Goal: Information Seeking & Learning: Learn about a topic

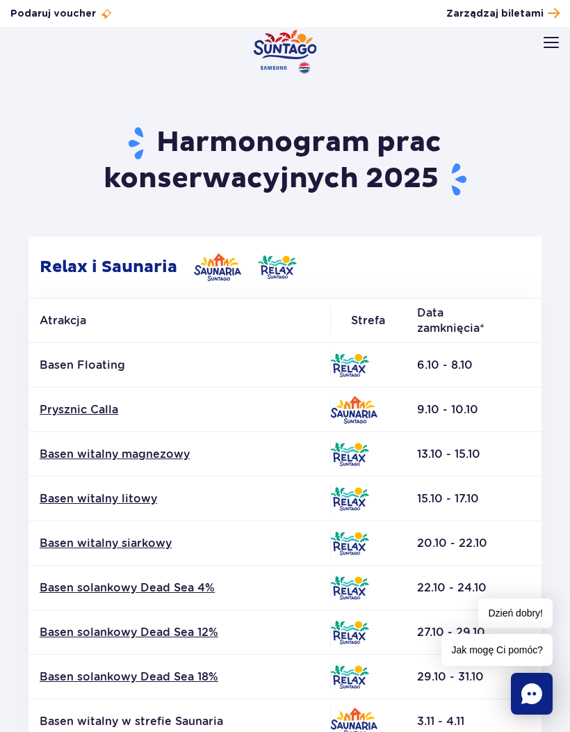
click at [540, 47] on header "Godziny otwarcia pl PL EN UA Moje konto Zarządzaj biletami Aktualny ruch w park…" at bounding box center [285, 58] width 570 height 61
click at [545, 47] on img at bounding box center [551, 42] width 15 height 11
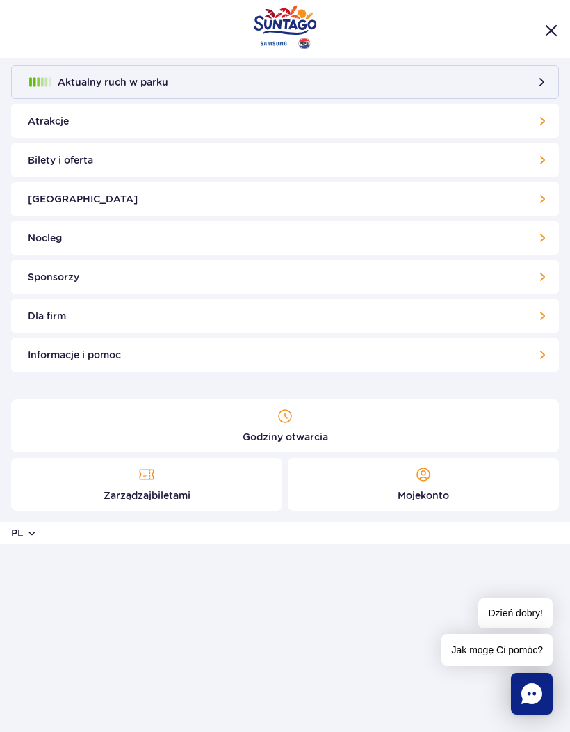
click at [372, 165] on link "Bilety i oferta" at bounding box center [285, 159] width 548 height 33
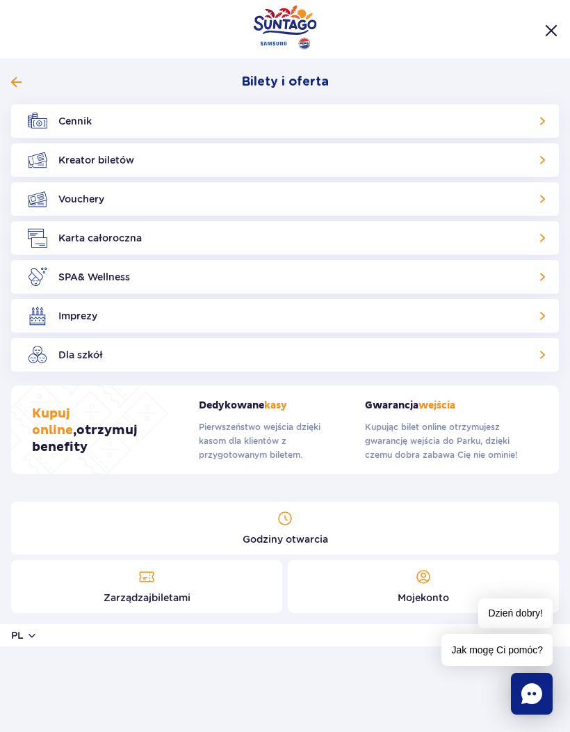
click at [20, 81] on span at bounding box center [16, 82] width 10 height 13
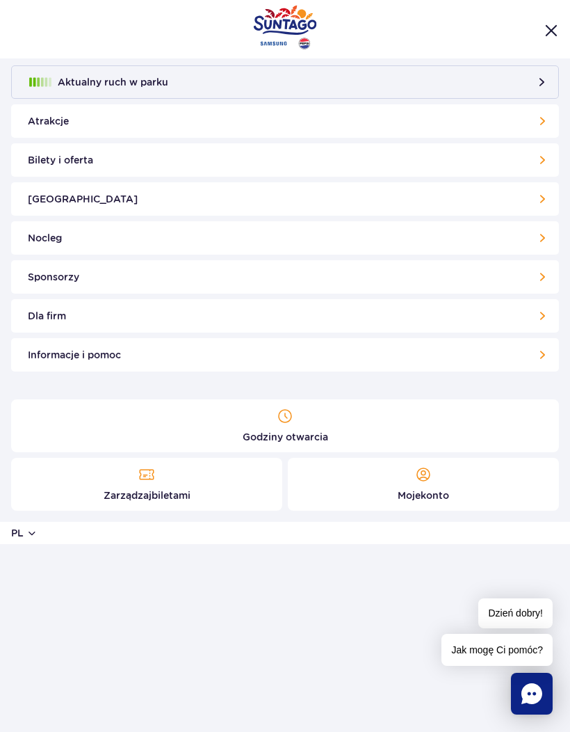
click at [344, 122] on link "Atrakcje" at bounding box center [285, 120] width 548 height 33
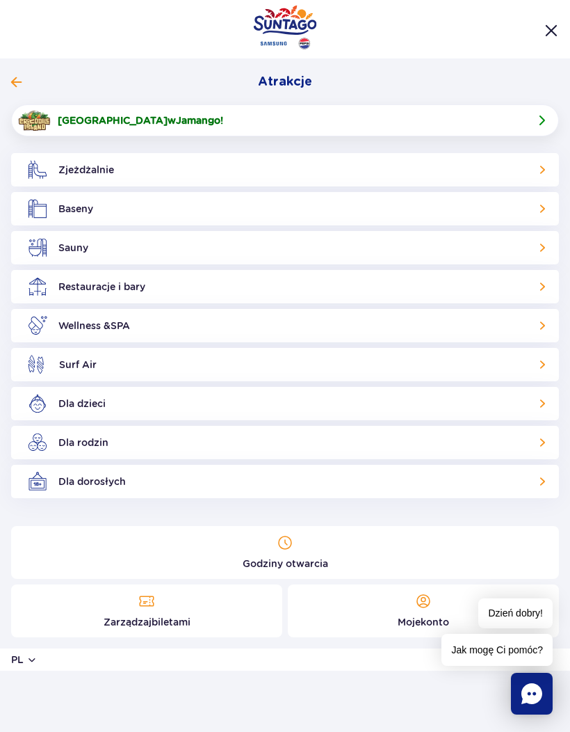
click at [145, 211] on link "Baseny" at bounding box center [285, 208] width 548 height 33
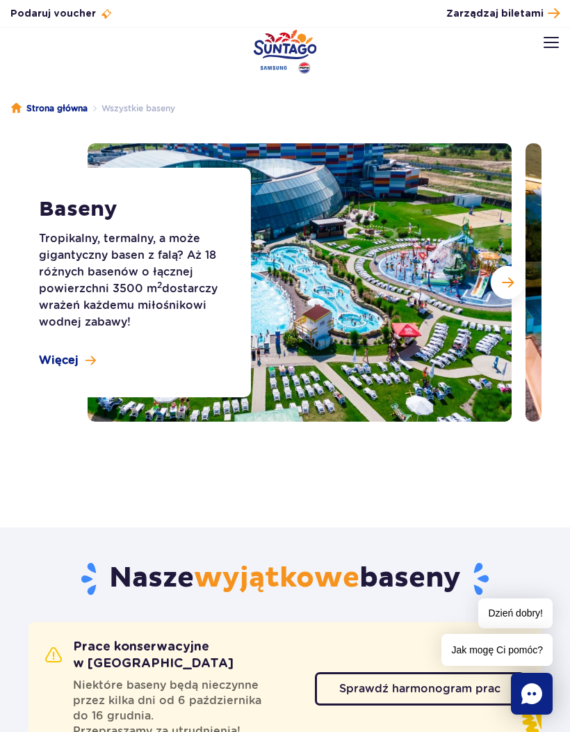
click at [94, 353] on link "Więcej" at bounding box center [67, 360] width 57 height 15
click at [545, 48] on button at bounding box center [551, 42] width 15 height 15
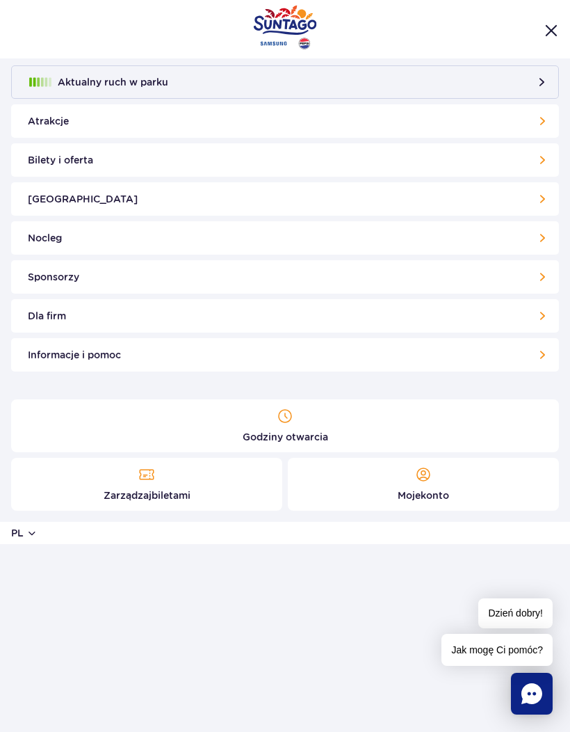
click at [206, 198] on link "[GEOGRAPHIC_DATA]" at bounding box center [285, 198] width 548 height 33
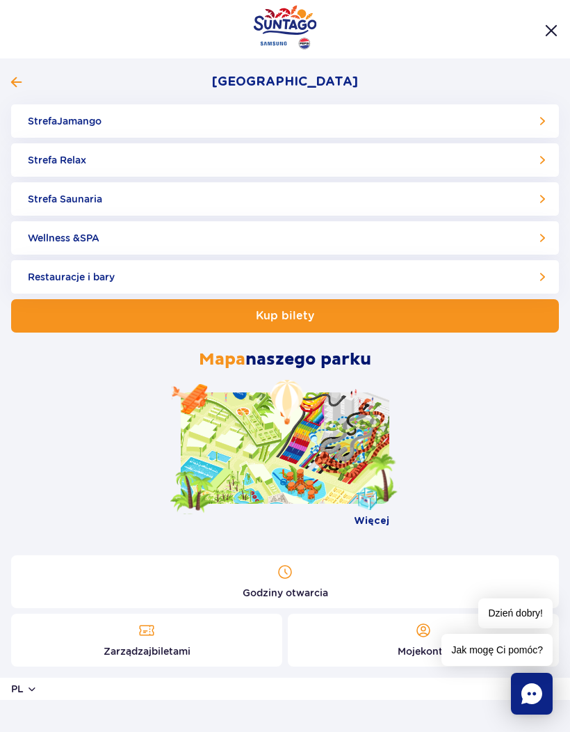
click at [246, 124] on link "Strefa Jamango" at bounding box center [285, 120] width 548 height 33
click at [269, 158] on link "Strefa Relax" at bounding box center [285, 159] width 548 height 33
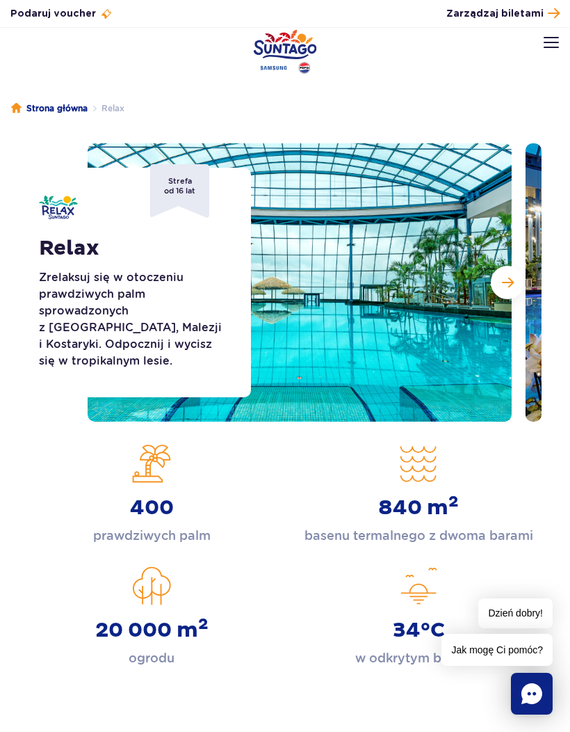
click at [552, 43] on img at bounding box center [551, 42] width 15 height 11
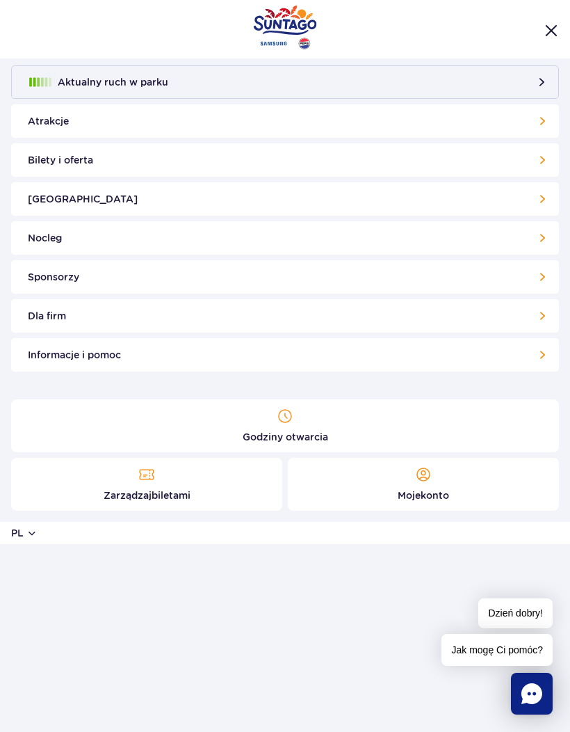
click at [364, 160] on link "Bilety i oferta" at bounding box center [285, 159] width 548 height 33
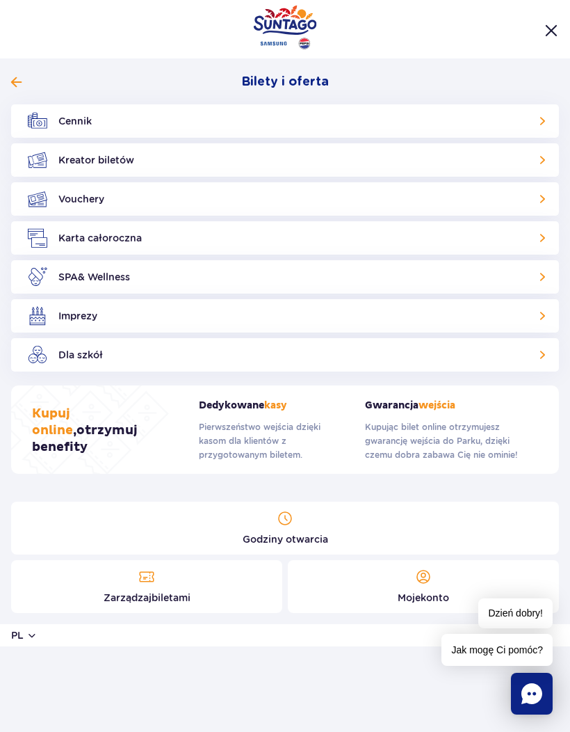
click at [370, 122] on link "Cennik" at bounding box center [285, 120] width 548 height 33
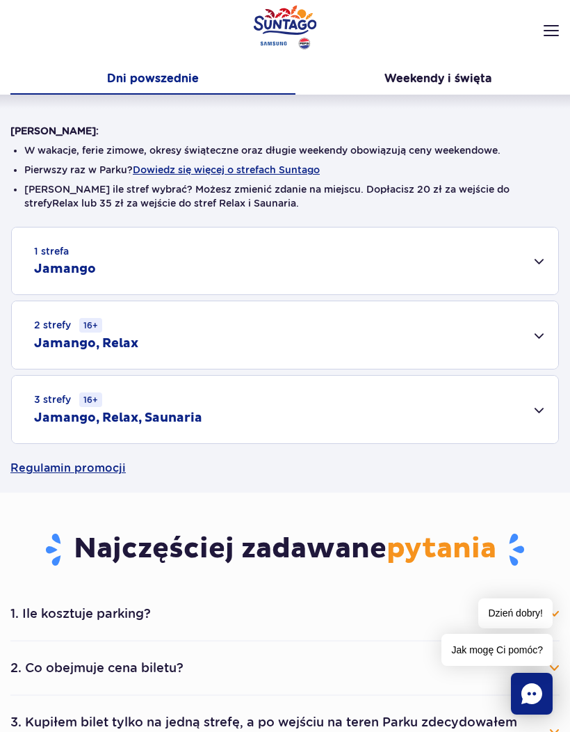
scroll to position [207, 0]
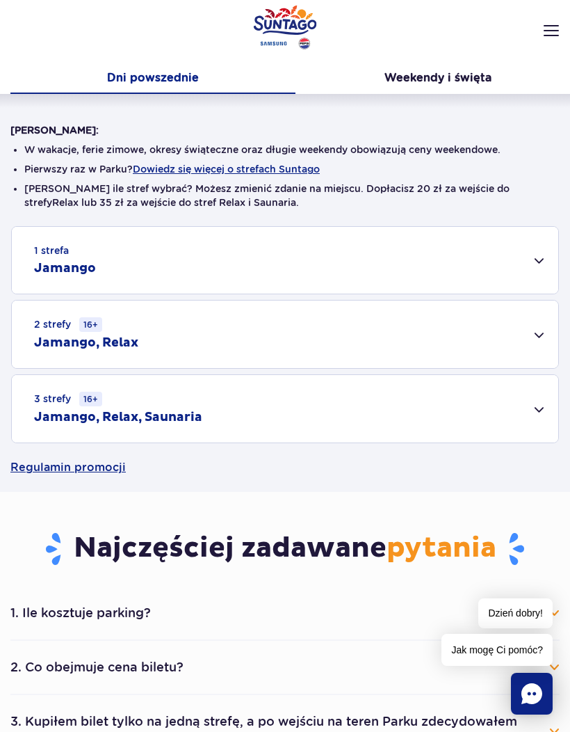
click at [454, 250] on div "1 strefa Jamango" at bounding box center [285, 260] width 547 height 67
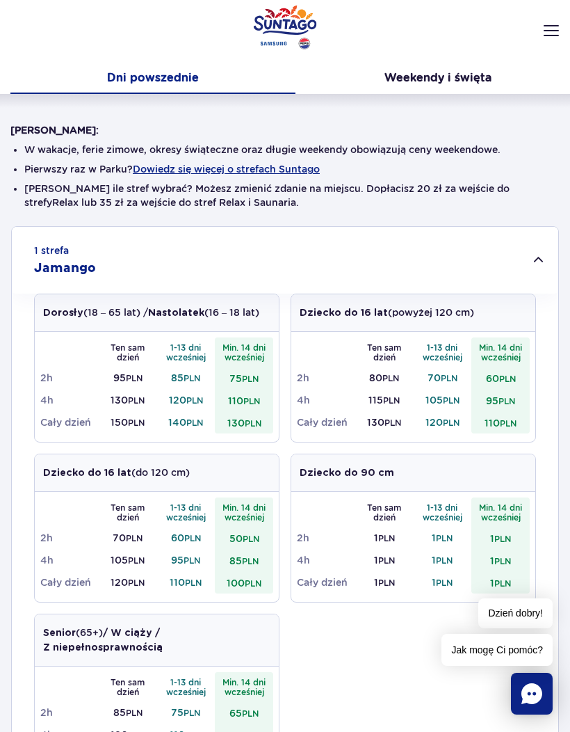
click at [463, 255] on div "1 strefa Jamango" at bounding box center [285, 260] width 547 height 67
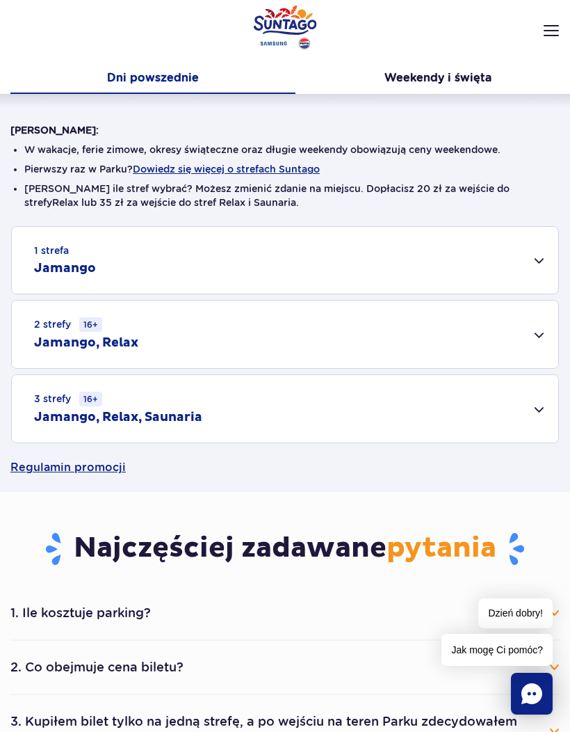
click at [438, 312] on div "2 strefy 16+ Jamango, Relax" at bounding box center [285, 333] width 547 height 67
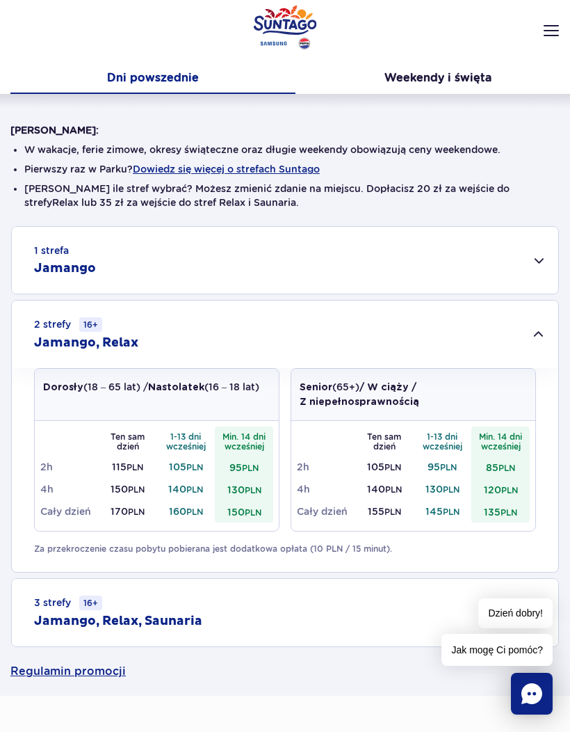
click at [333, 258] on div "1 strefa Jamango" at bounding box center [285, 260] width 547 height 67
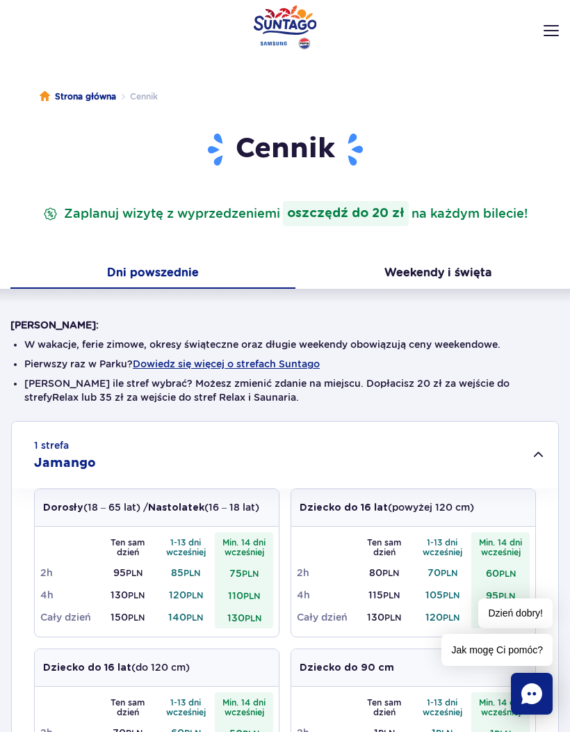
scroll to position [0, 0]
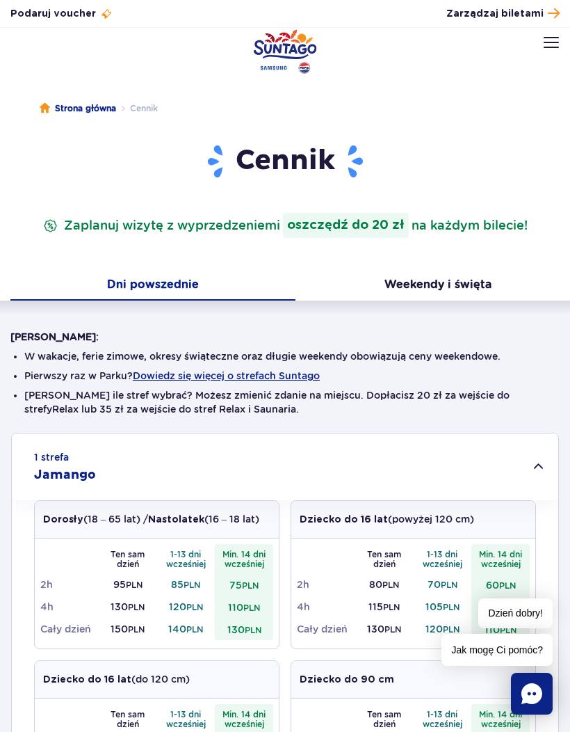
click at [545, 47] on img at bounding box center [551, 42] width 15 height 11
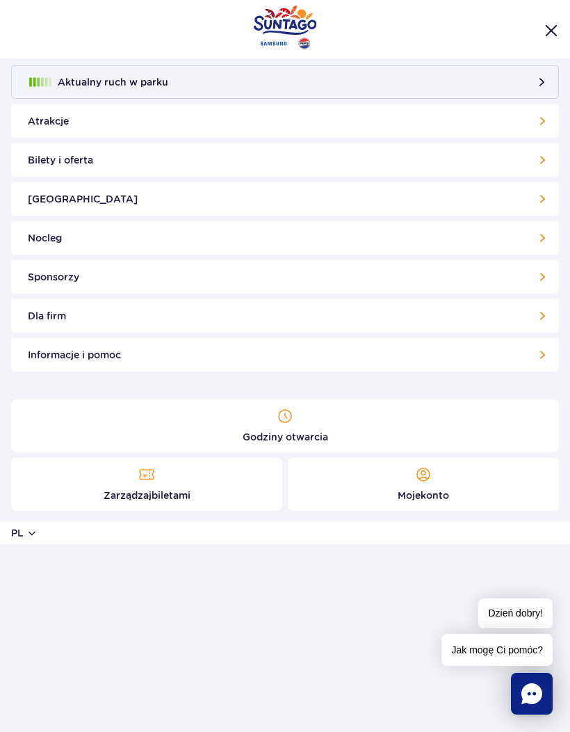
click at [428, 161] on link "Bilety i oferta" at bounding box center [285, 159] width 548 height 33
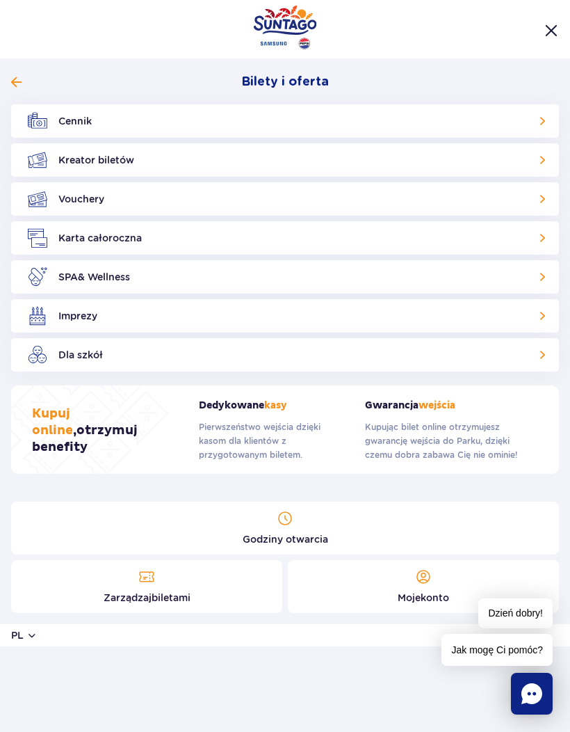
click at [408, 125] on link "Cennik" at bounding box center [285, 120] width 548 height 33
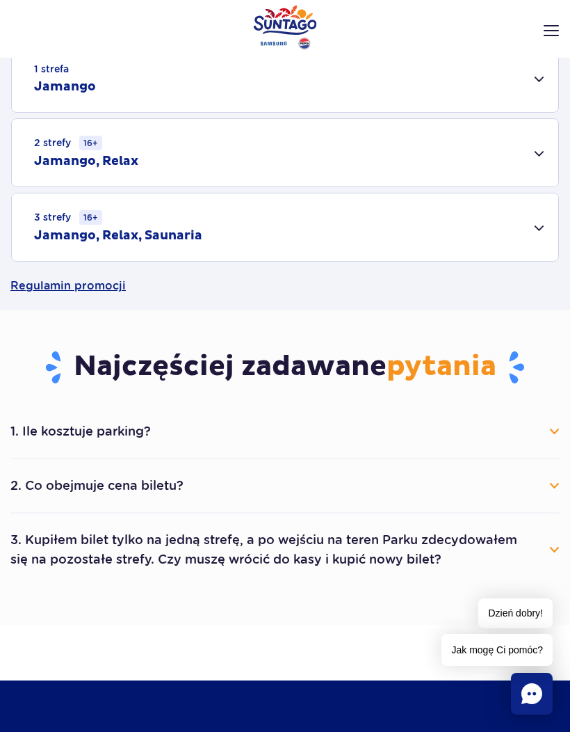
scroll to position [397, 0]
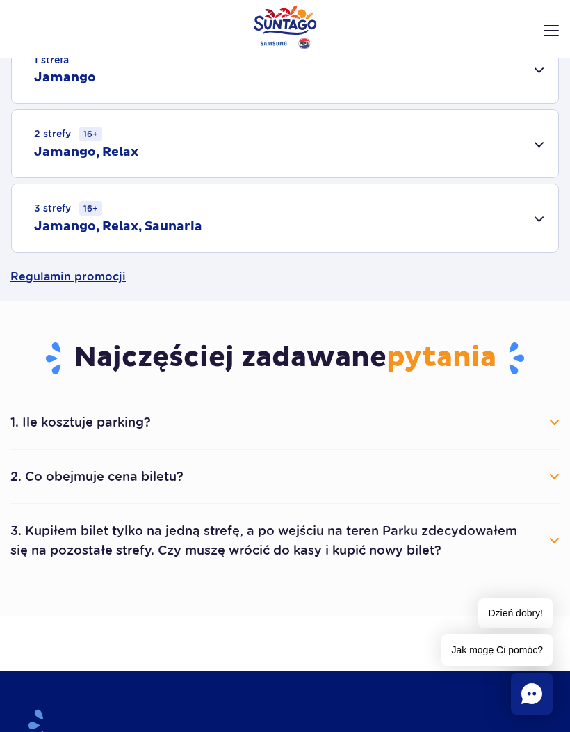
click at [483, 422] on button "1. Ile kosztuje parking?" at bounding box center [284, 422] width 549 height 31
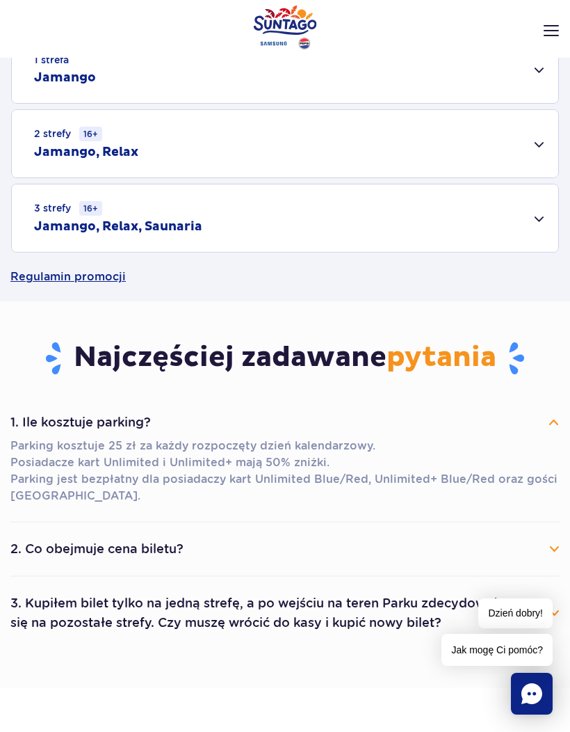
click at [480, 414] on button "1. Ile kosztuje parking?" at bounding box center [284, 422] width 549 height 31
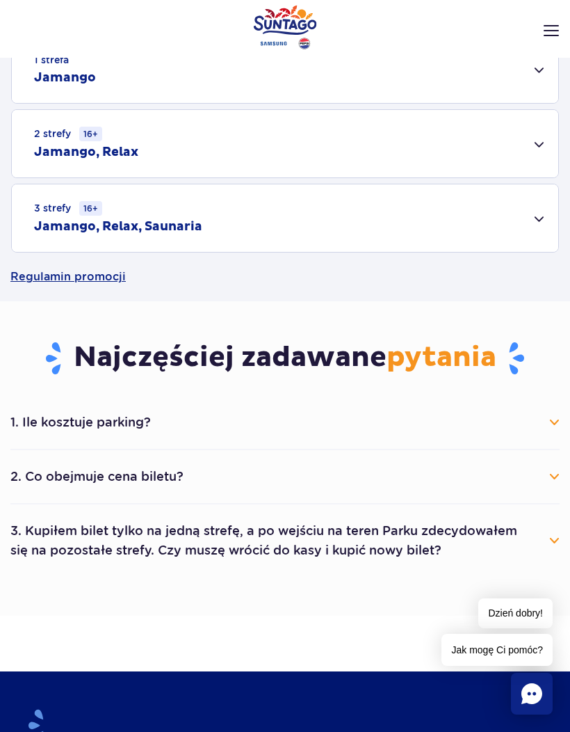
click at [394, 437] on button "1. Ile kosztuje parking?" at bounding box center [284, 422] width 549 height 31
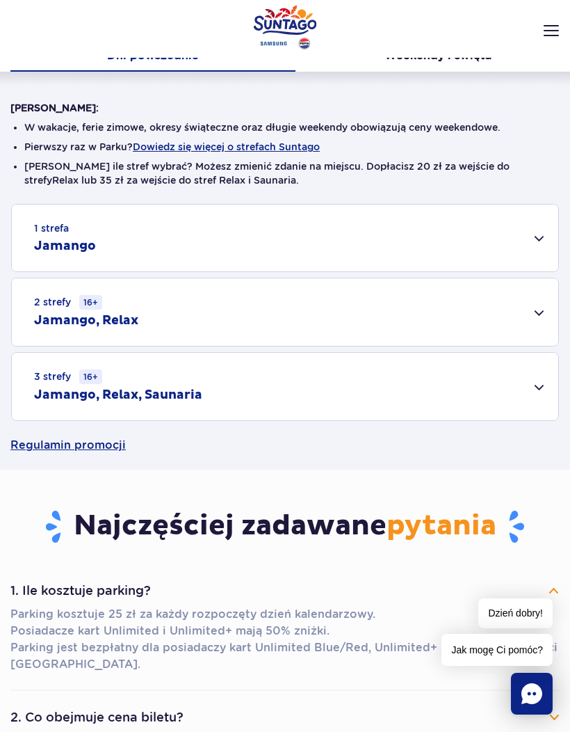
scroll to position [227, 0]
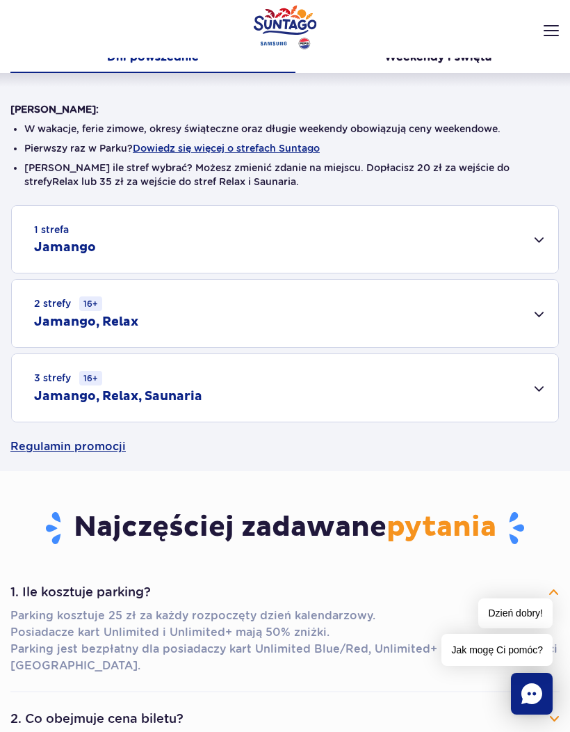
click at [284, 321] on div "2 strefy 16+ Jamango, Relax" at bounding box center [285, 313] width 547 height 67
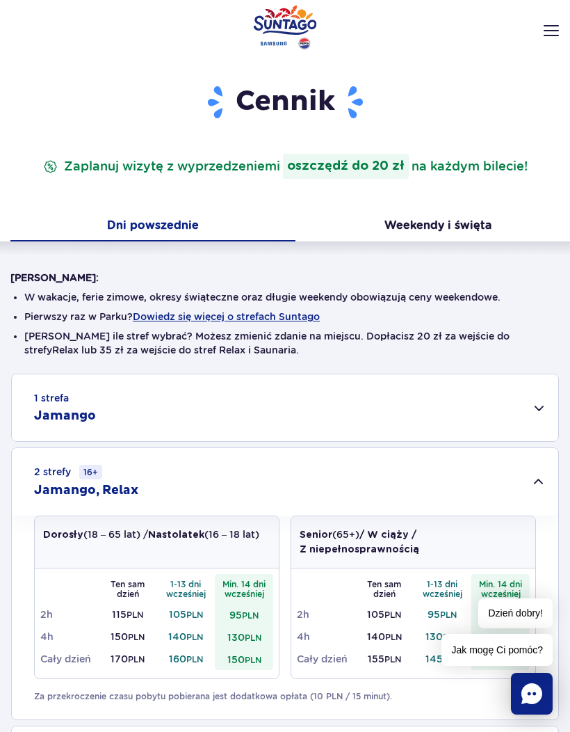
scroll to position [0, 0]
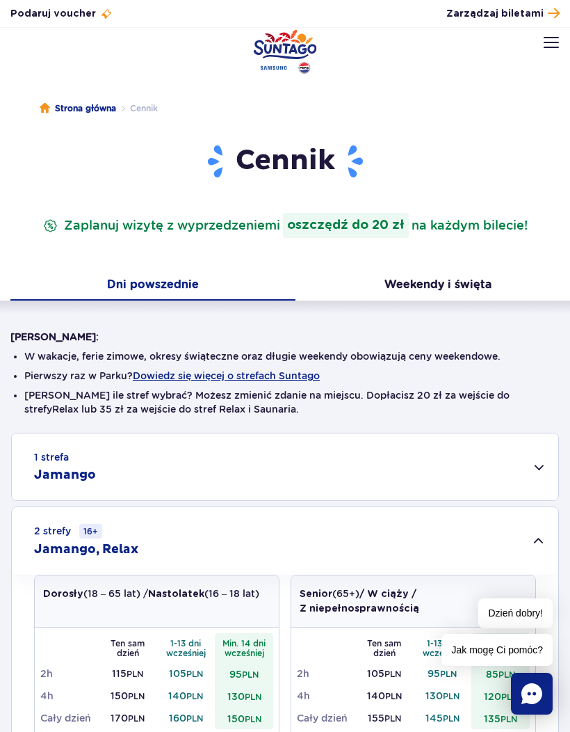
click at [551, 46] on img at bounding box center [551, 42] width 15 height 11
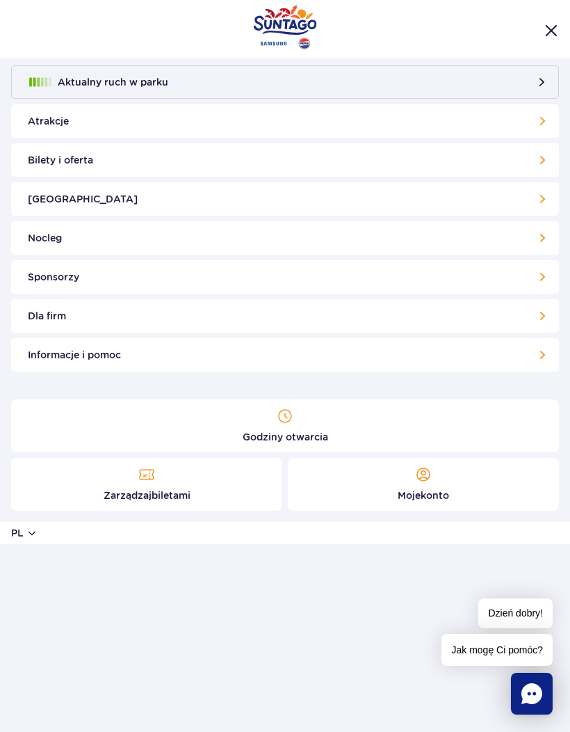
click at [489, 164] on link "Bilety i oferta" at bounding box center [285, 159] width 548 height 33
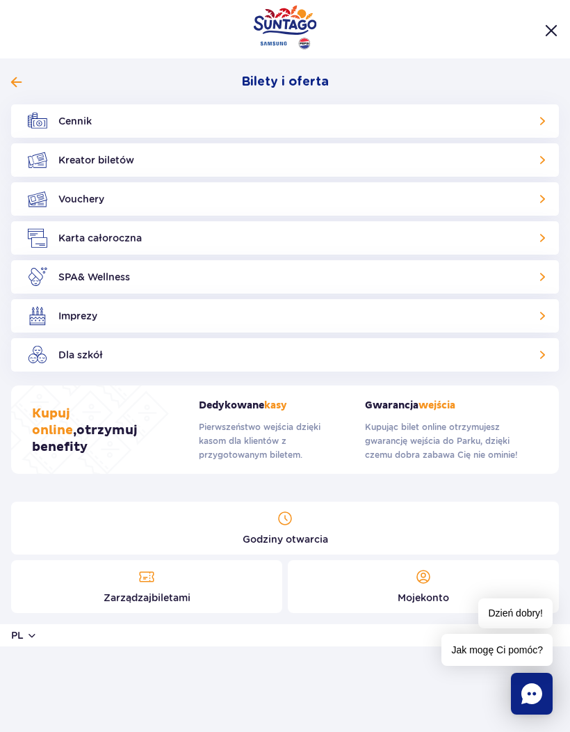
click at [110, 130] on link "Cennik" at bounding box center [285, 120] width 548 height 33
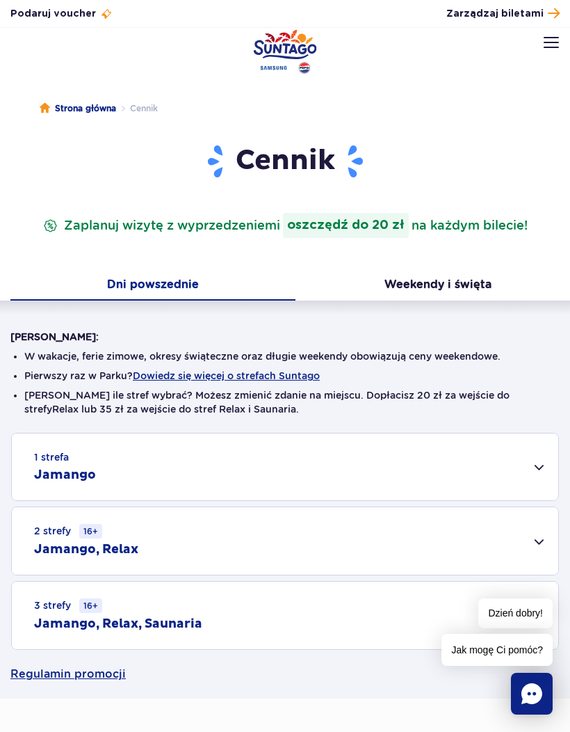
click at [551, 42] on img at bounding box center [551, 42] width 15 height 11
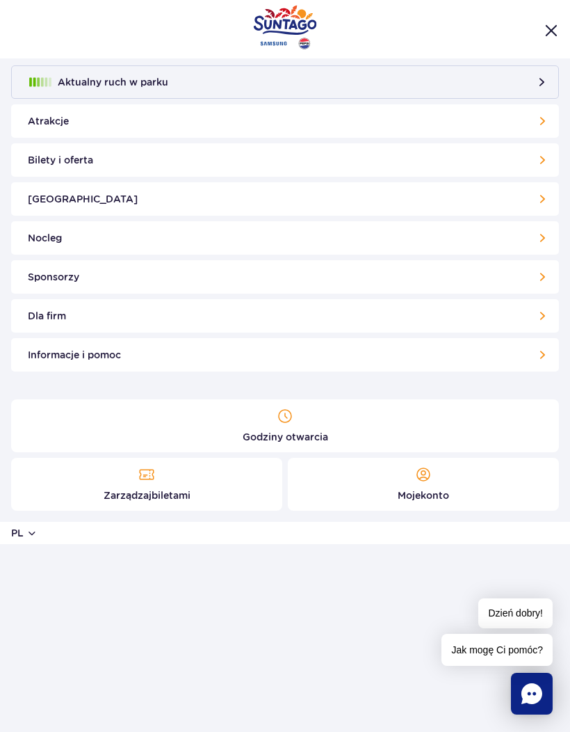
click at [531, 194] on link "[GEOGRAPHIC_DATA]" at bounding box center [285, 198] width 548 height 33
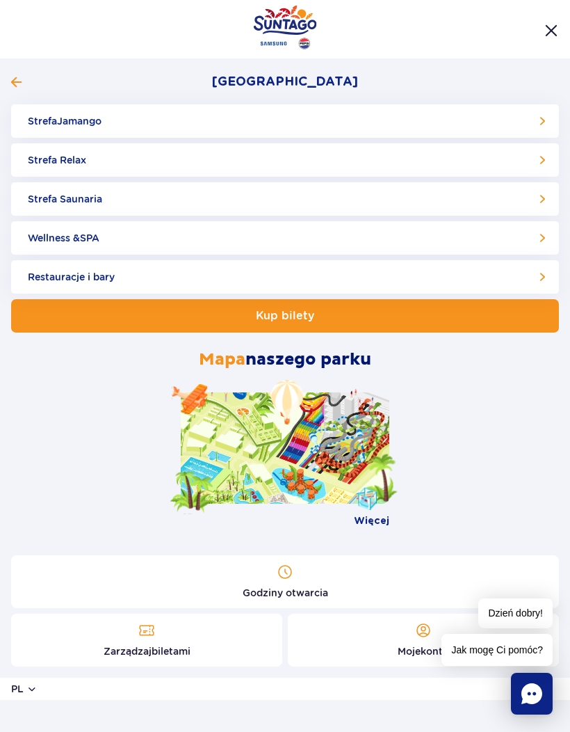
click at [17, 84] on span at bounding box center [16, 82] width 10 height 13
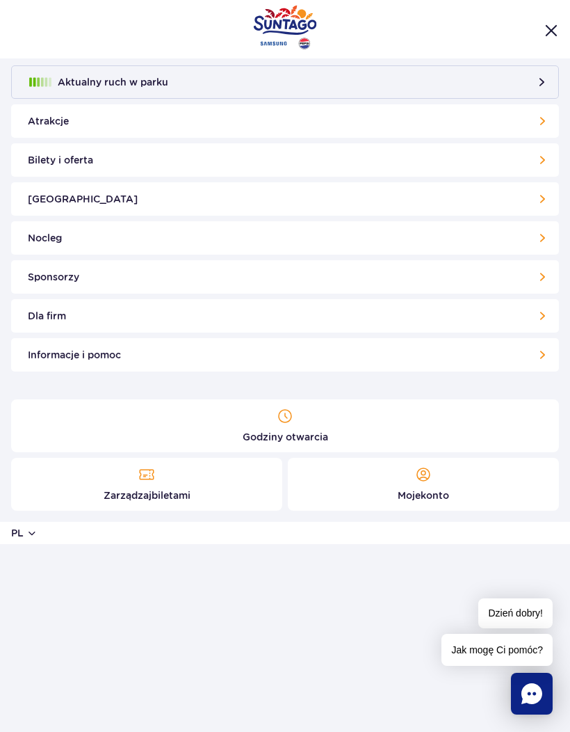
click at [491, 81] on button "Aktualny ruch w parku" at bounding box center [285, 81] width 548 height 33
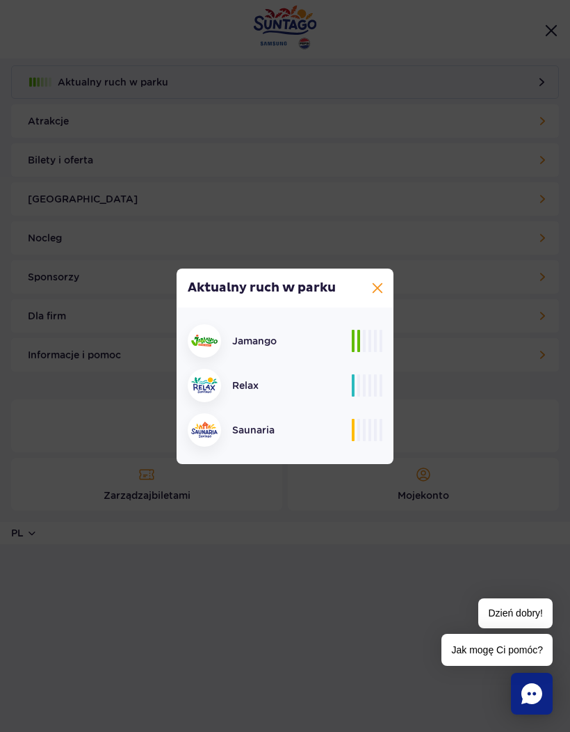
click at [381, 283] on button at bounding box center [377, 288] width 17 height 17
